Goal: Complete application form: Complete application form

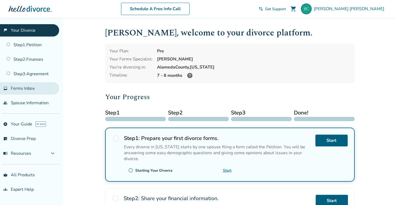
click at [12, 91] on link "inbox Forms Inbox" at bounding box center [29, 88] width 59 height 12
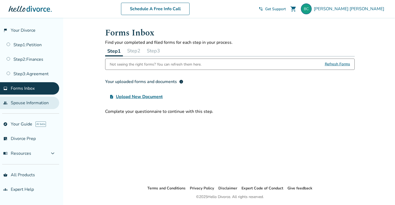
click at [14, 104] on link "people Spouse Information" at bounding box center [29, 103] width 59 height 12
